Goal: Obtain resource: Download file/media

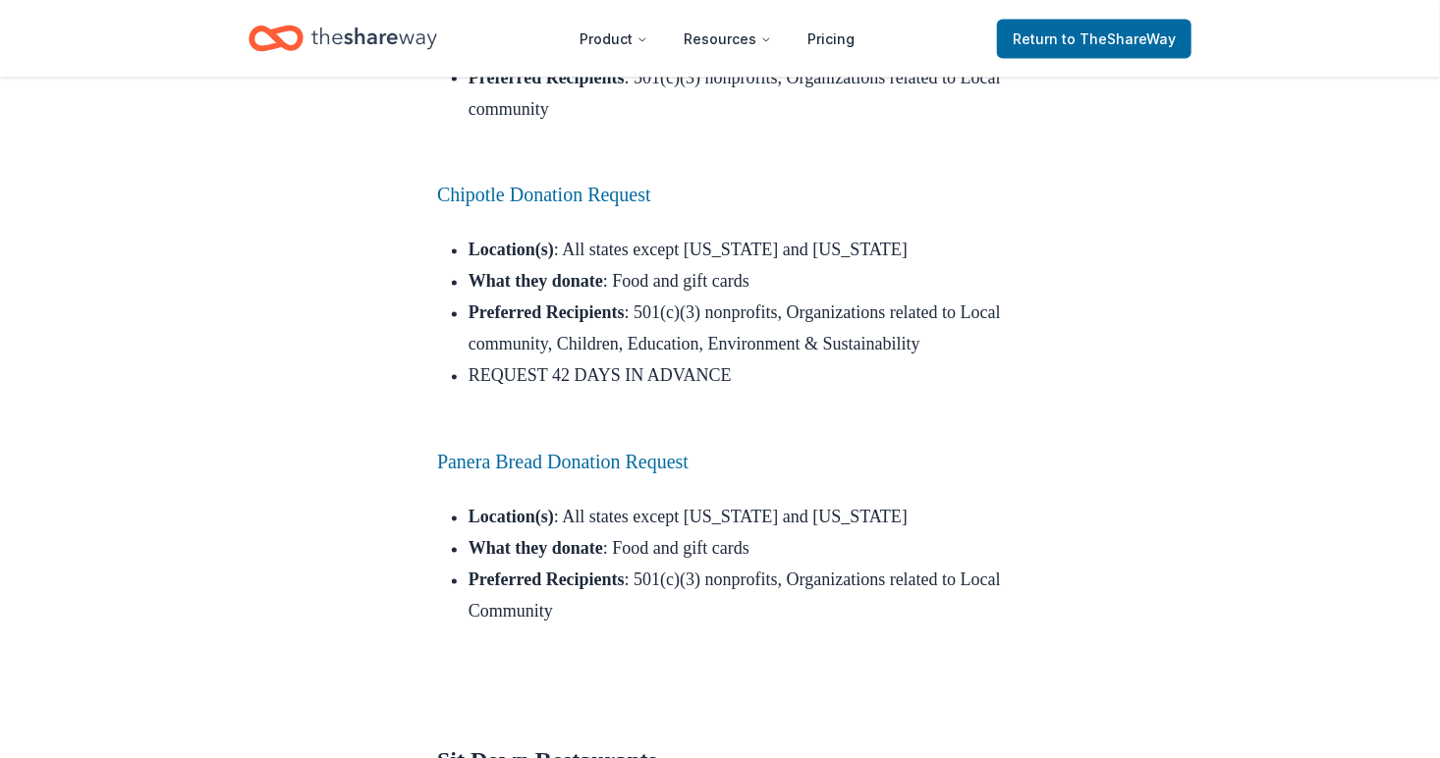
scroll to position [5306, 0]
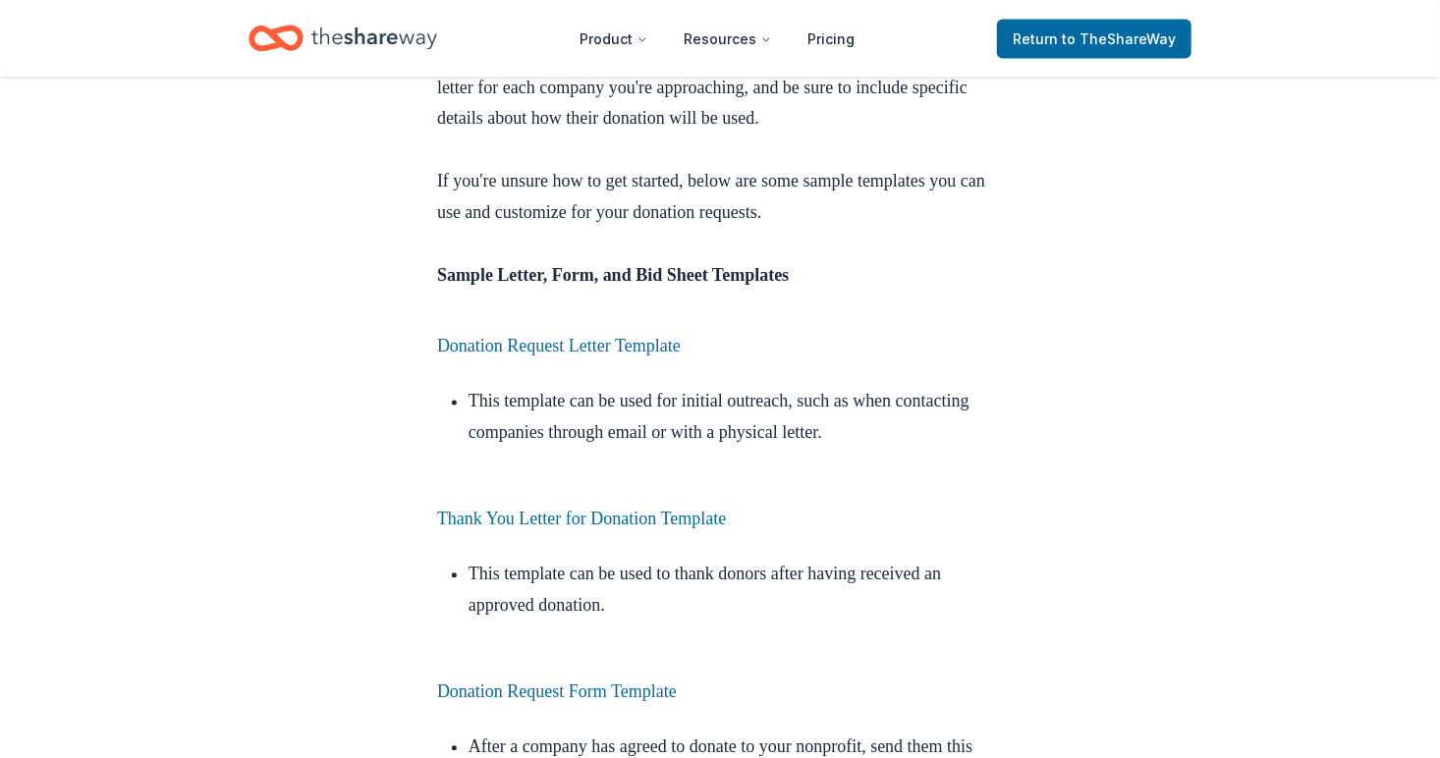
scroll to position [5404, 0]
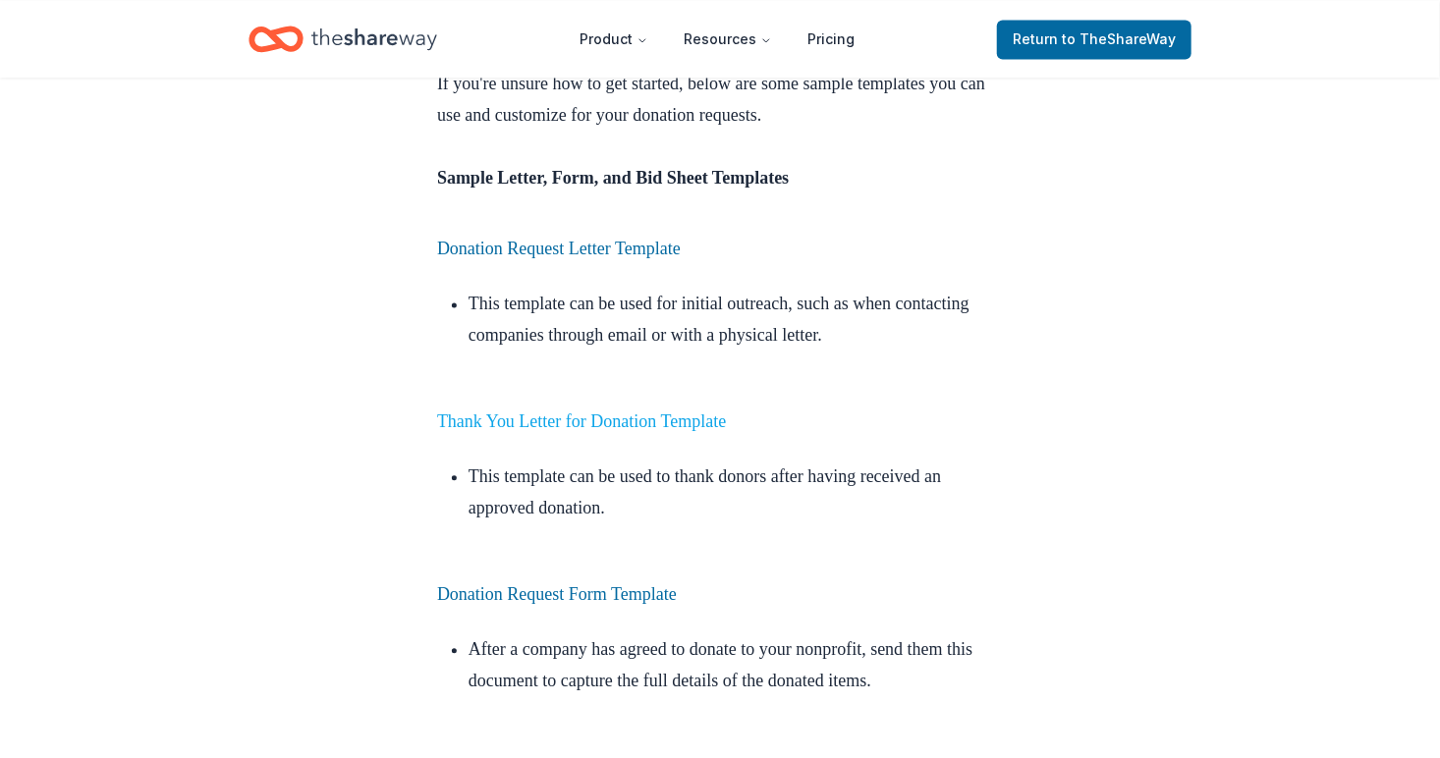
click at [568, 412] on link "Thank You Letter for Donation Template" at bounding box center [581, 422] width 289 height 20
click at [562, 412] on link "Thank You Letter for Donation Template" at bounding box center [581, 422] width 289 height 20
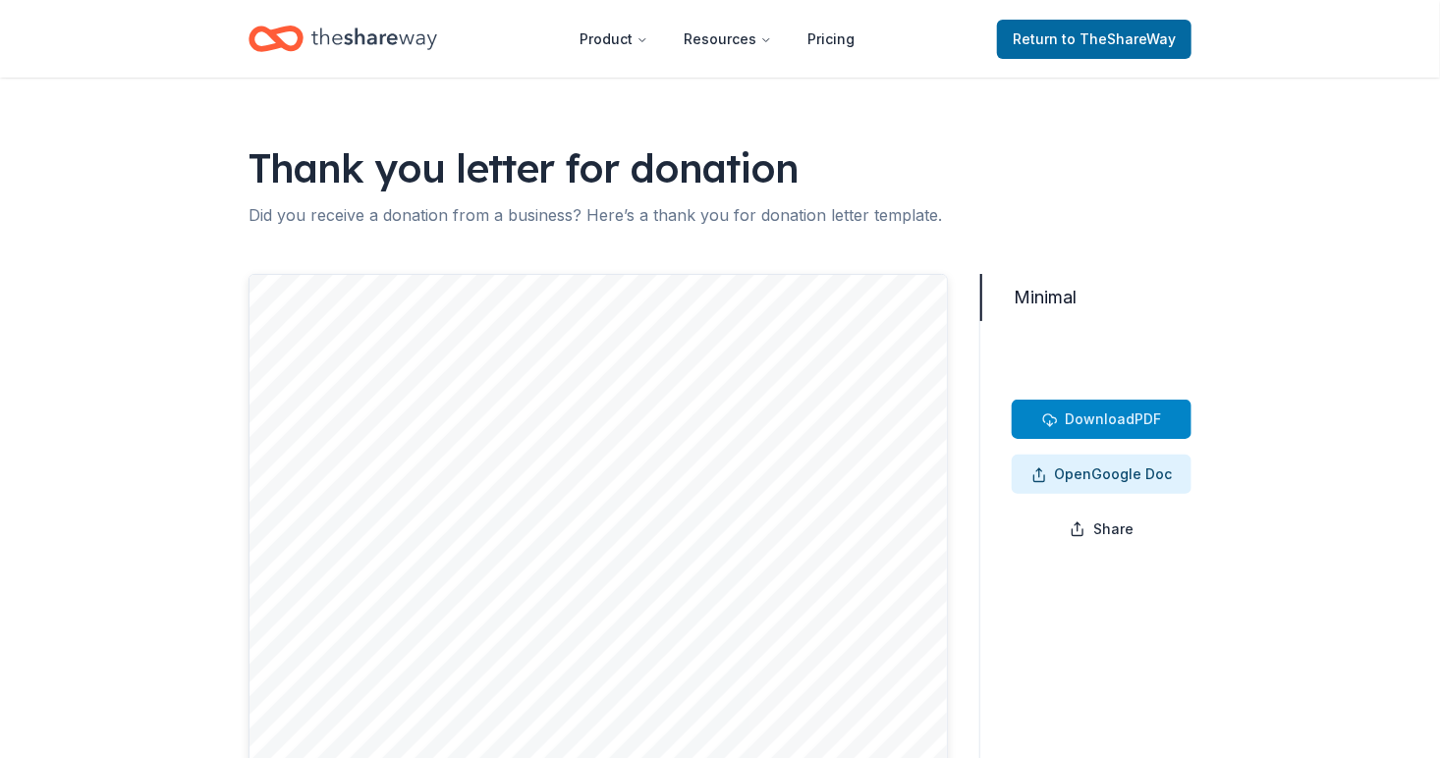
click at [1061, 414] on span "Download PDF" at bounding box center [1102, 420] width 120 height 24
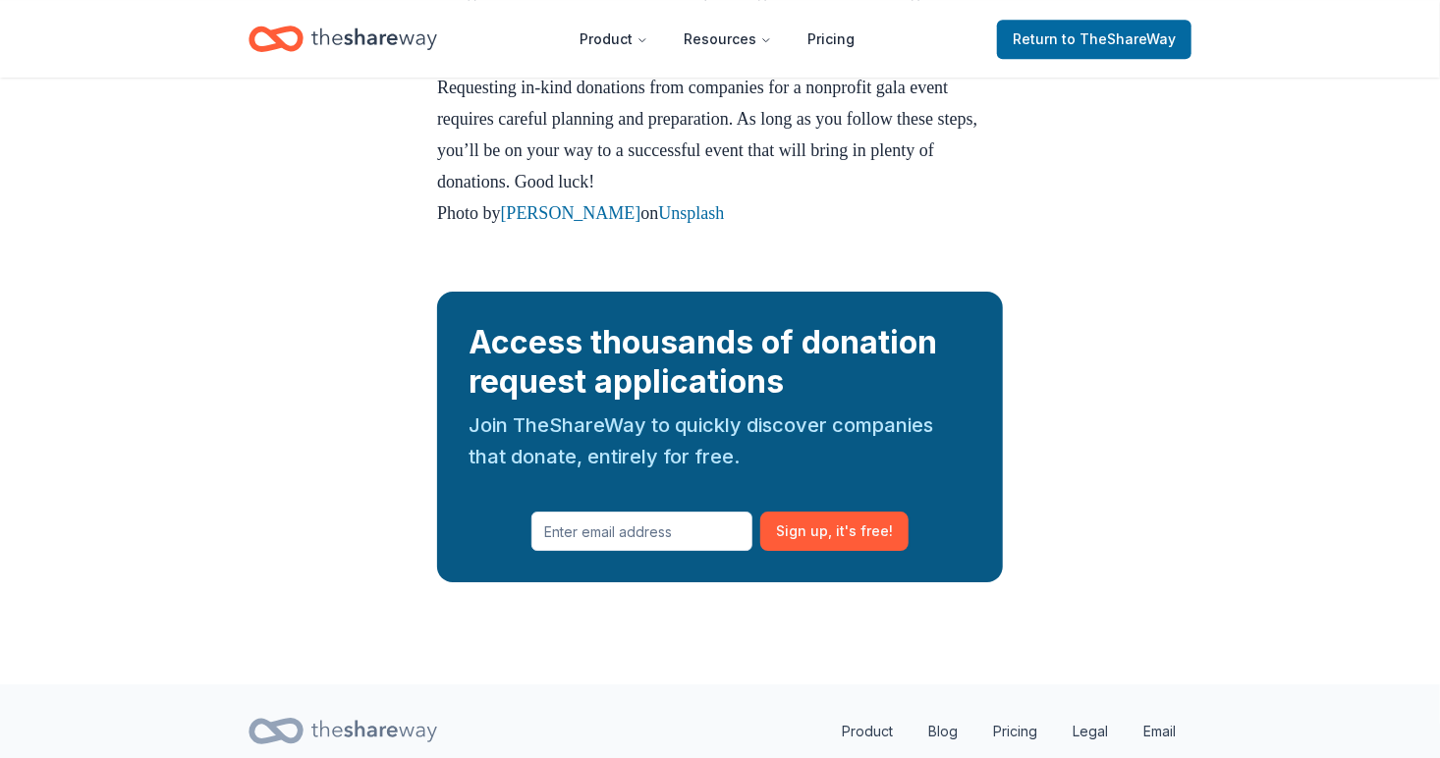
scroll to position [6583, 0]
